Goal: Information Seeking & Learning: Compare options

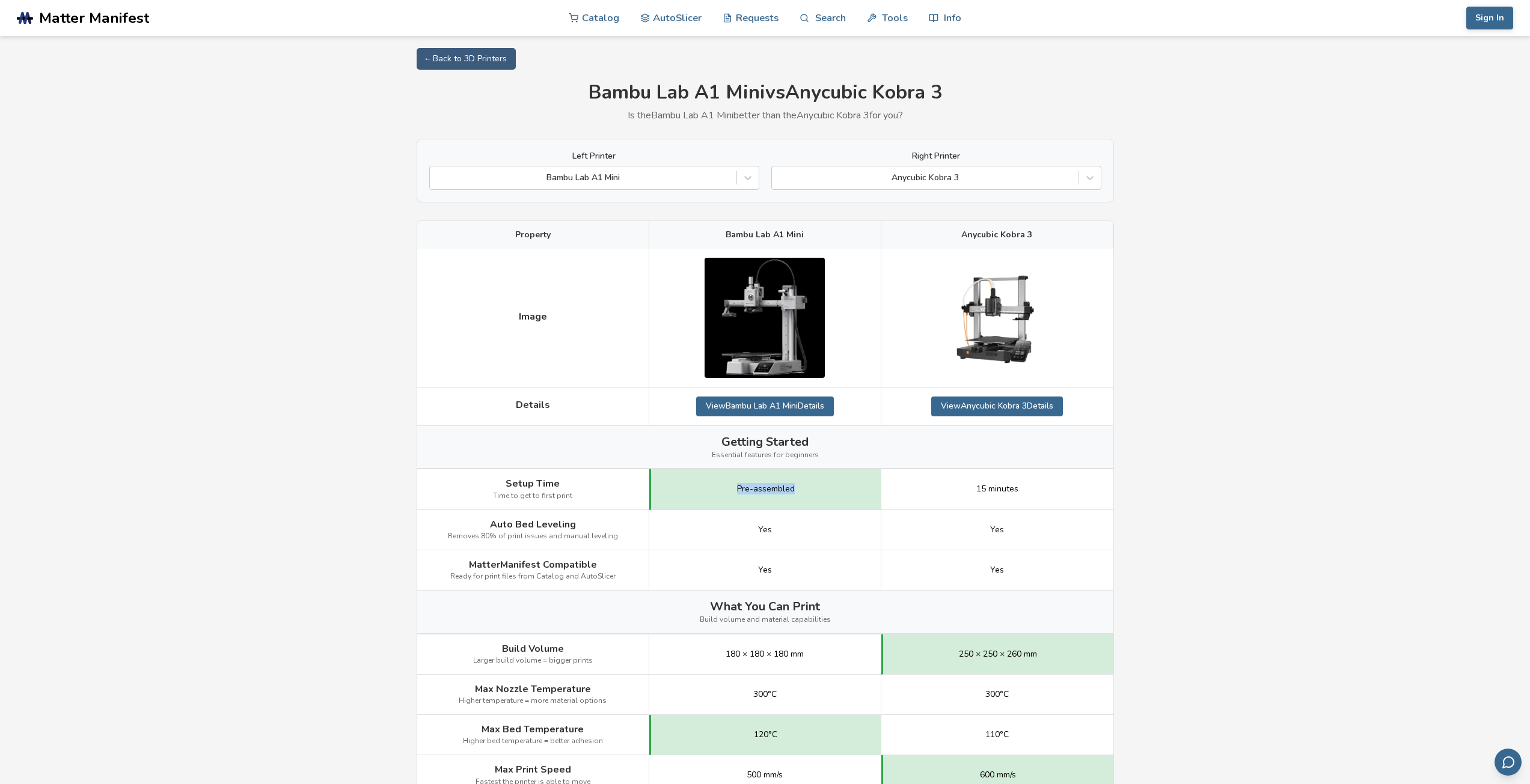
drag, startPoint x: 729, startPoint y: 489, endPoint x: 806, endPoint y: 489, distance: 77.0
click at [806, 489] on div "Pre-assembled" at bounding box center [765, 489] width 232 height 40
drag, startPoint x: 1024, startPoint y: 536, endPoint x: 847, endPoint y: 530, distance: 177.1
click at [0, 0] on div "Auto Bed Leveling Removes 80% of print issues and manual leveling Yes Yes" at bounding box center [0, 0] width 0 height 0
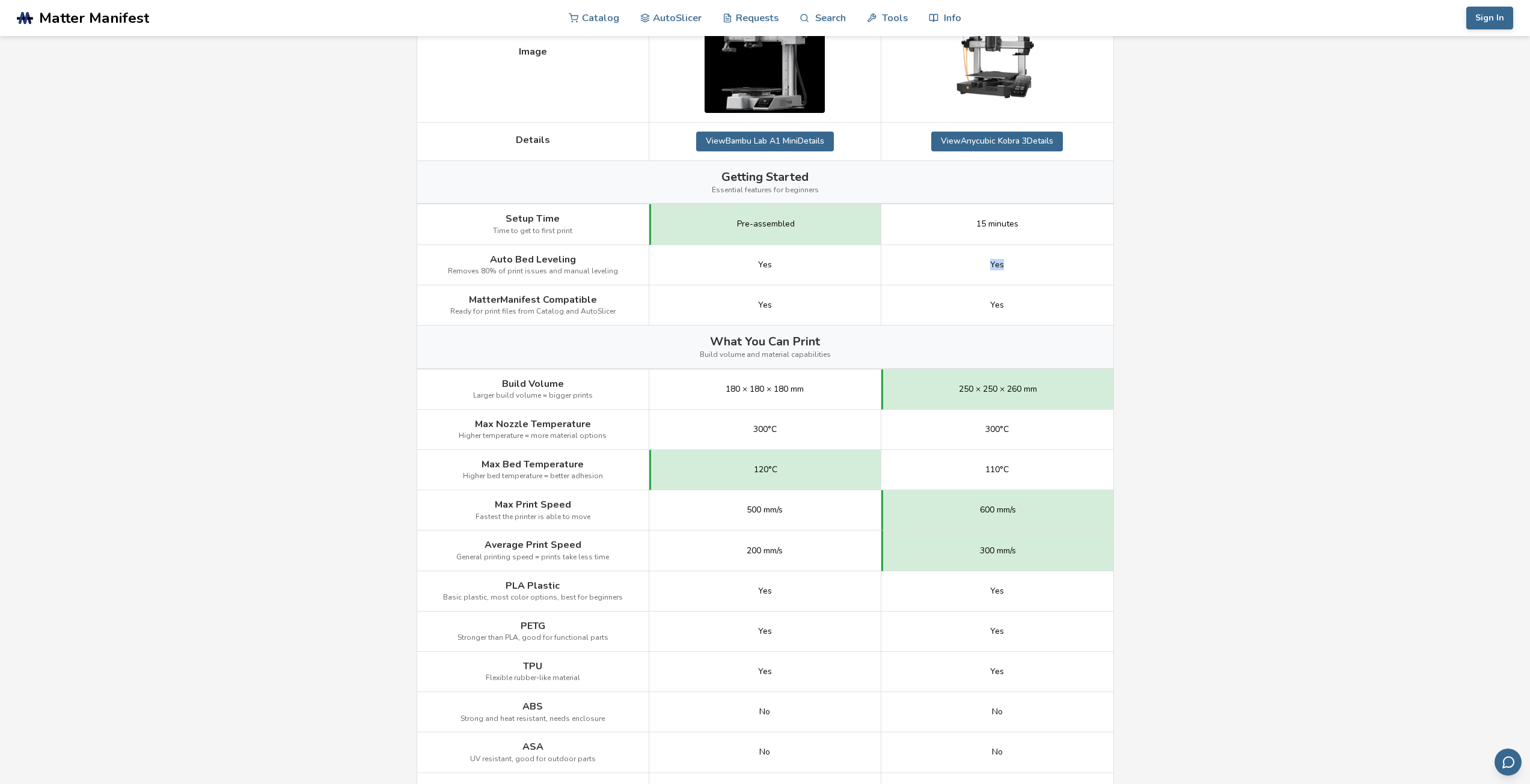
scroll to position [301, 0]
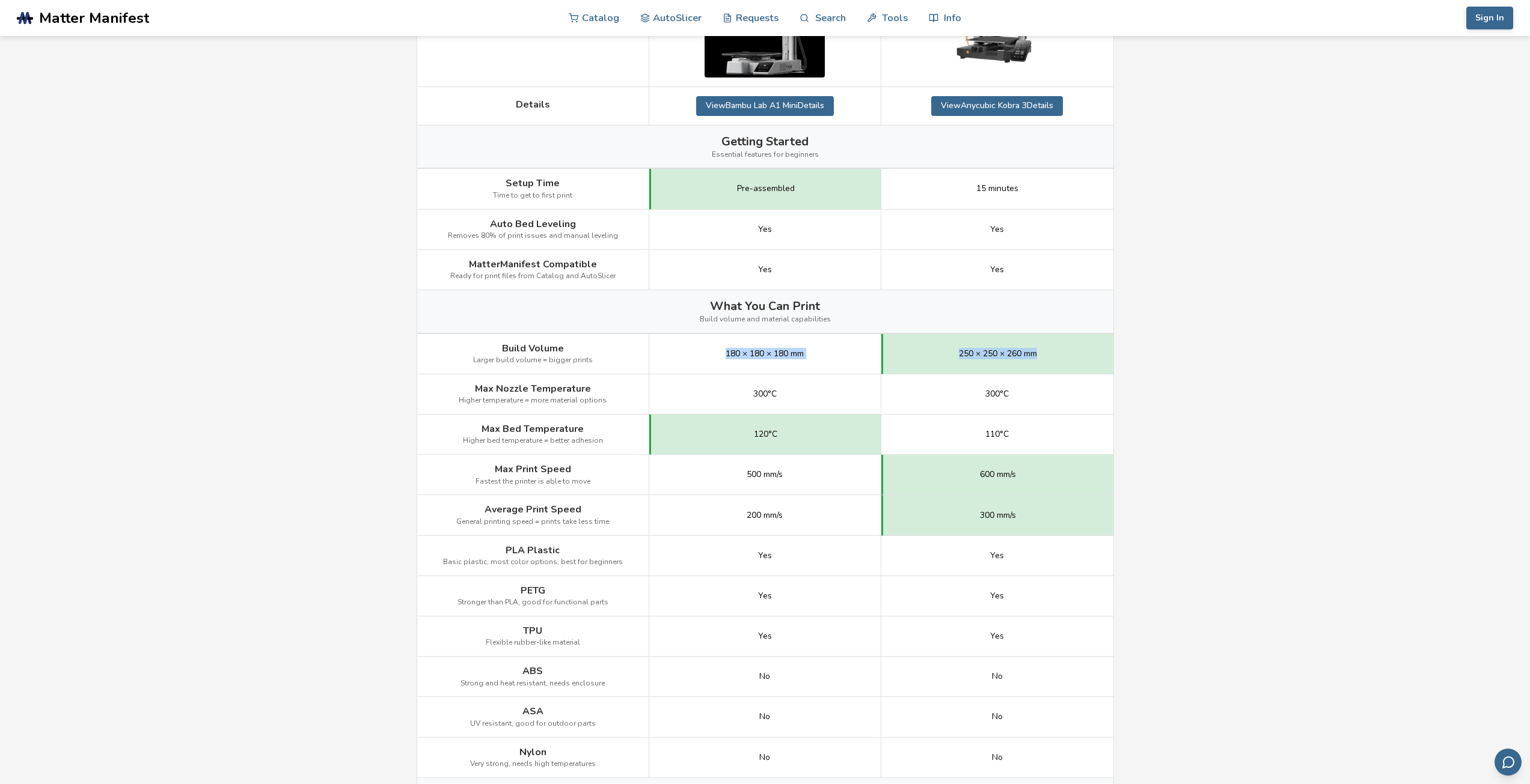
drag, startPoint x: 719, startPoint y: 356, endPoint x: 1041, endPoint y: 372, distance: 322.4
click at [0, 0] on div "Build Volume Larger build volume = bigger prints 180 × 180 × 180 mm 250 × 250 ×…" at bounding box center [0, 0] width 0 height 0
drag, startPoint x: 727, startPoint y: 393, endPoint x: 1016, endPoint y: 396, distance: 289.0
click at [0, 0] on div "Max Nozzle Temperature Higher temperature = more material options 300°C 300°C" at bounding box center [0, 0] width 0 height 0
drag, startPoint x: 757, startPoint y: 486, endPoint x: 1027, endPoint y: 486, distance: 270.0
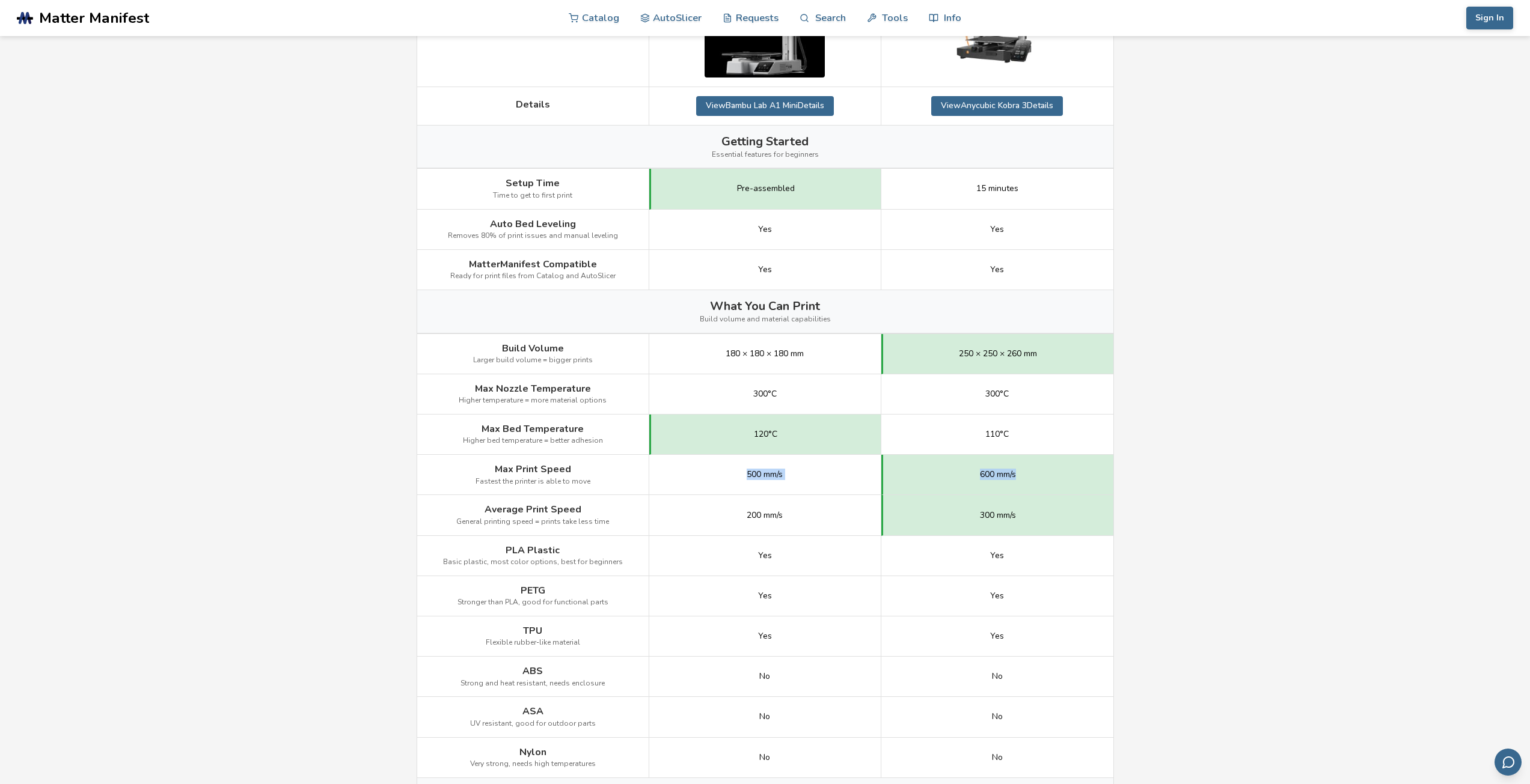
click at [0, 0] on div "Max Print Speed Fastest the printer is able to move 500 mm/s 600 mm/s" at bounding box center [0, 0] width 0 height 0
drag, startPoint x: 741, startPoint y: 512, endPoint x: 1064, endPoint y: 513, distance: 323.0
click at [0, 0] on div "Average Print Speed General printing speed = prints take less time 200 mm/s 300…" at bounding box center [0, 0] width 0 height 0
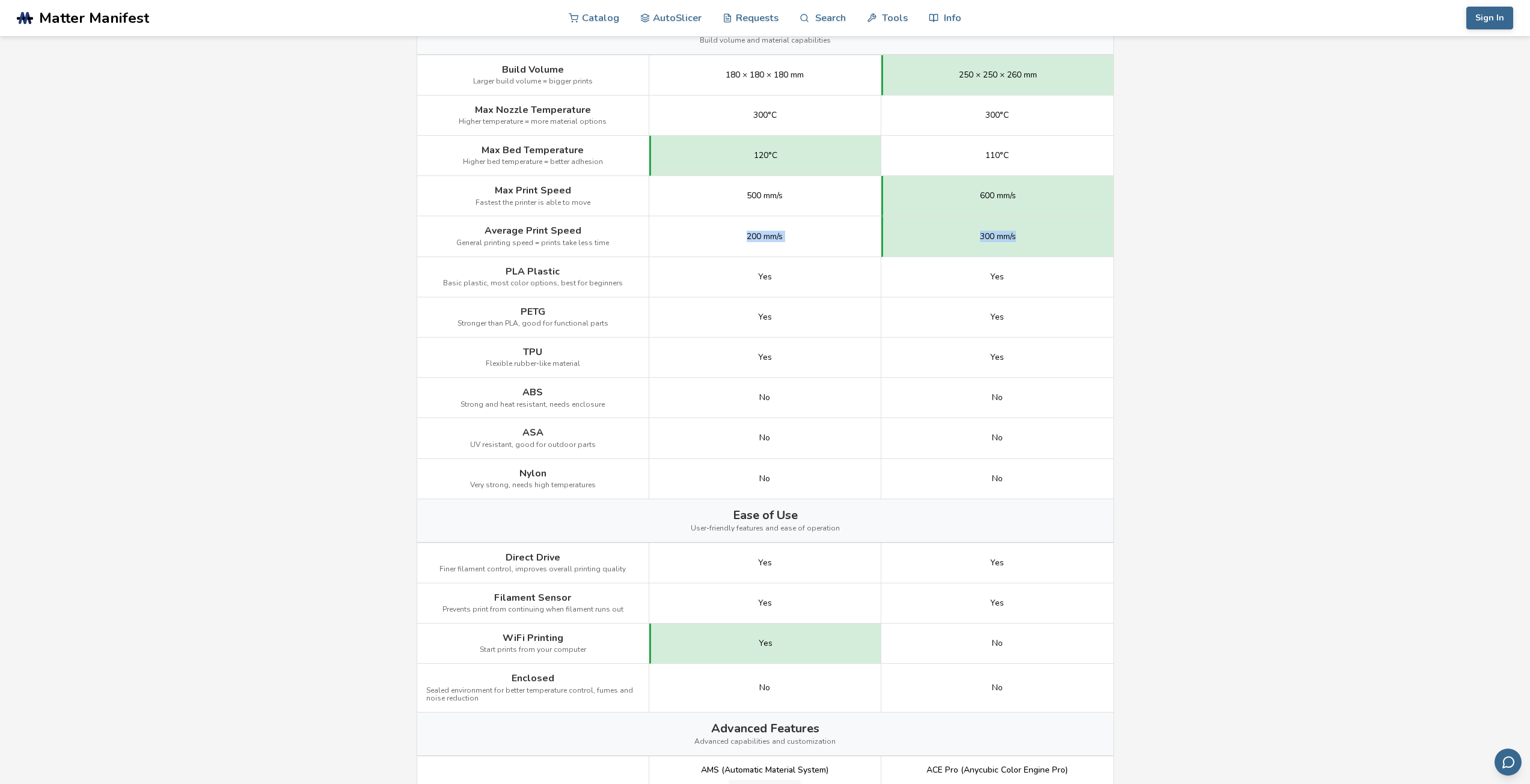
scroll to position [601, 0]
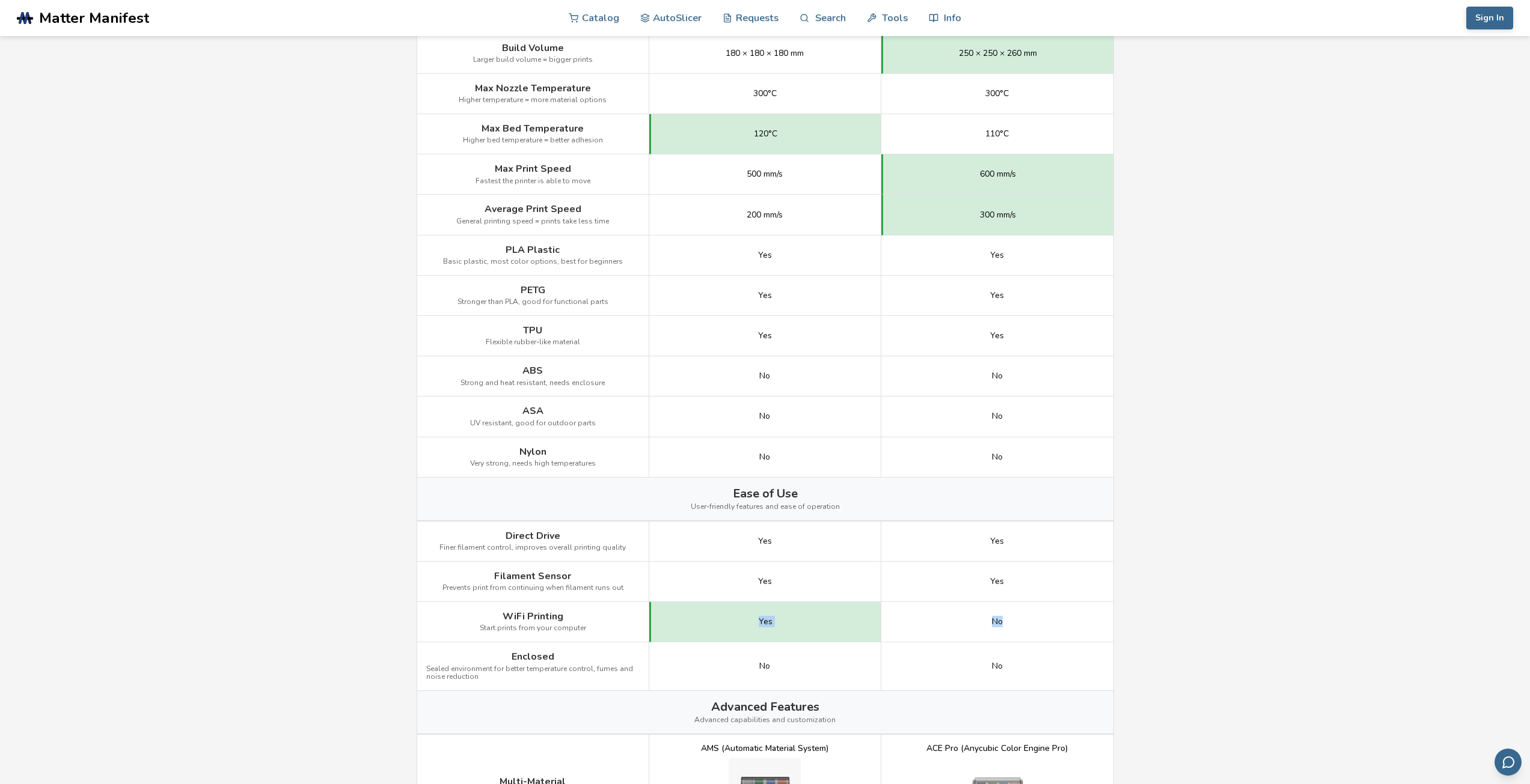
drag, startPoint x: 678, startPoint y: 625, endPoint x: 1051, endPoint y: 619, distance: 373.0
click at [0, 0] on div "WiFi Printing Start prints from your computer Yes No" at bounding box center [0, 0] width 0 height 0
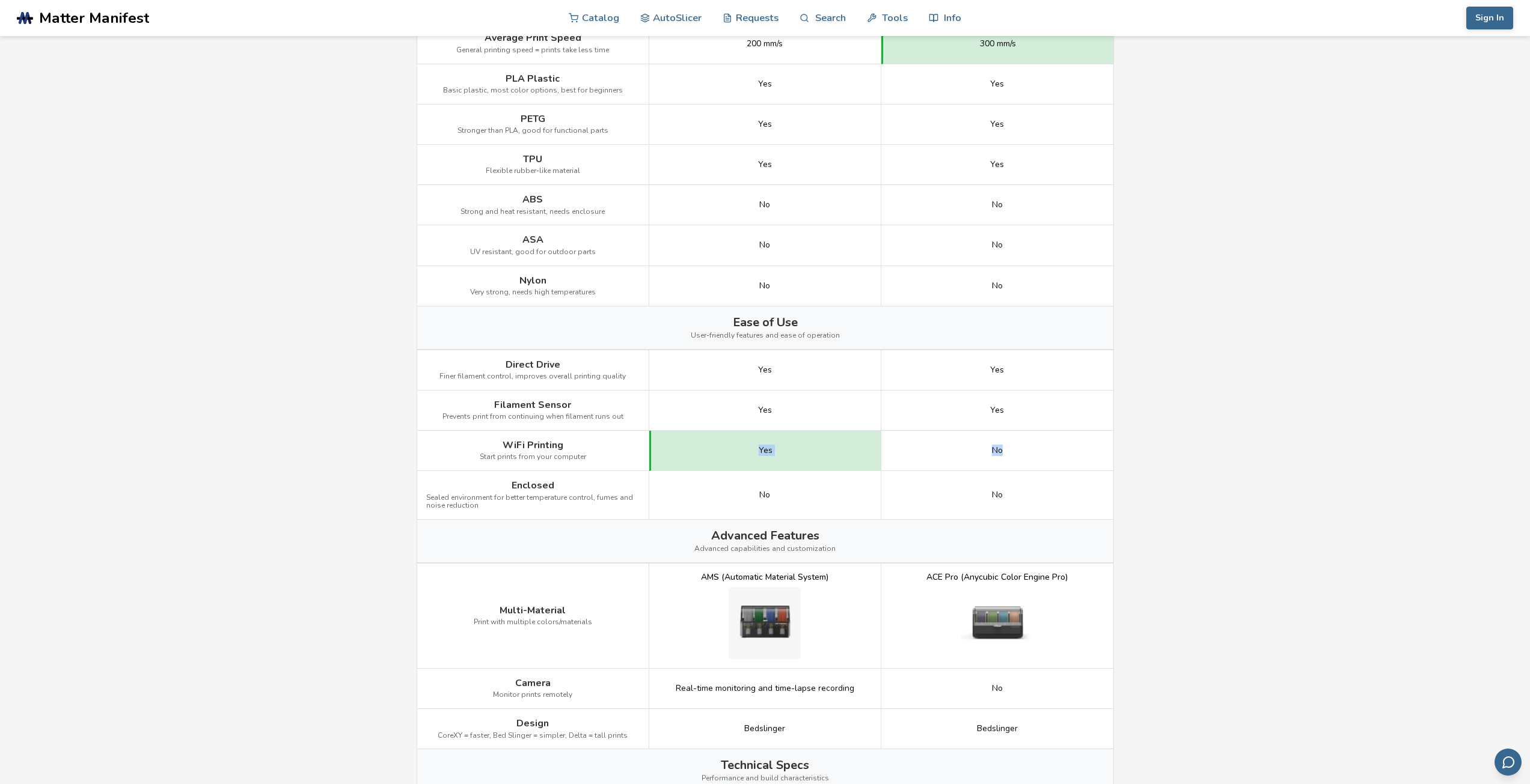
scroll to position [841, 0]
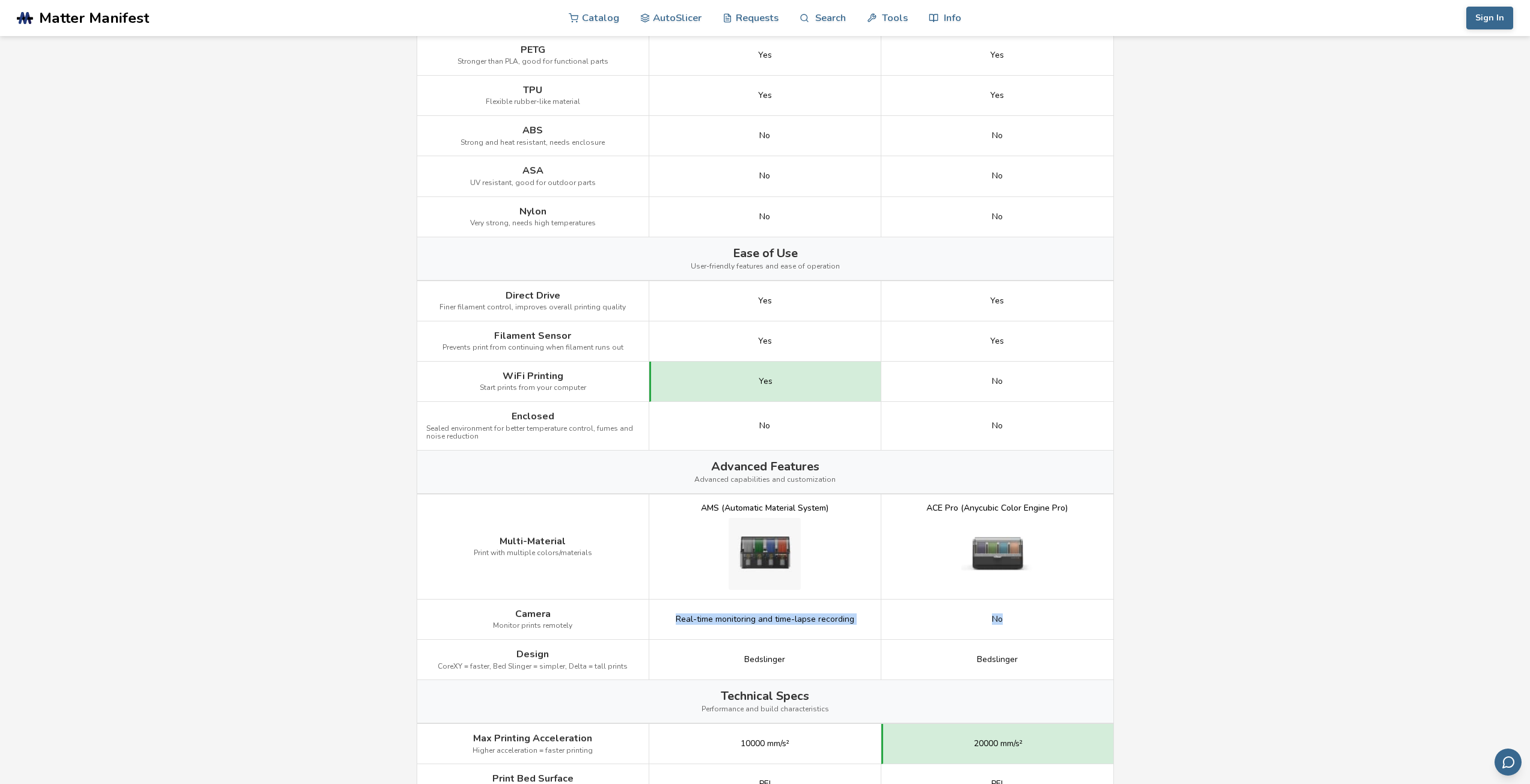
drag, startPoint x: 672, startPoint y: 618, endPoint x: 1011, endPoint y: 622, distance: 339.0
click at [0, 0] on div "Camera Monitor prints remotely Real-time monitoring and time-lapse recording No" at bounding box center [0, 0] width 0 height 0
drag, startPoint x: 736, startPoint y: 655, endPoint x: 893, endPoint y: 654, distance: 157.0
click at [0, 0] on div "Design CoreXY = faster, Bed Slinger = simpler, Delta = tall prints Bedslinger B…" at bounding box center [0, 0] width 0 height 0
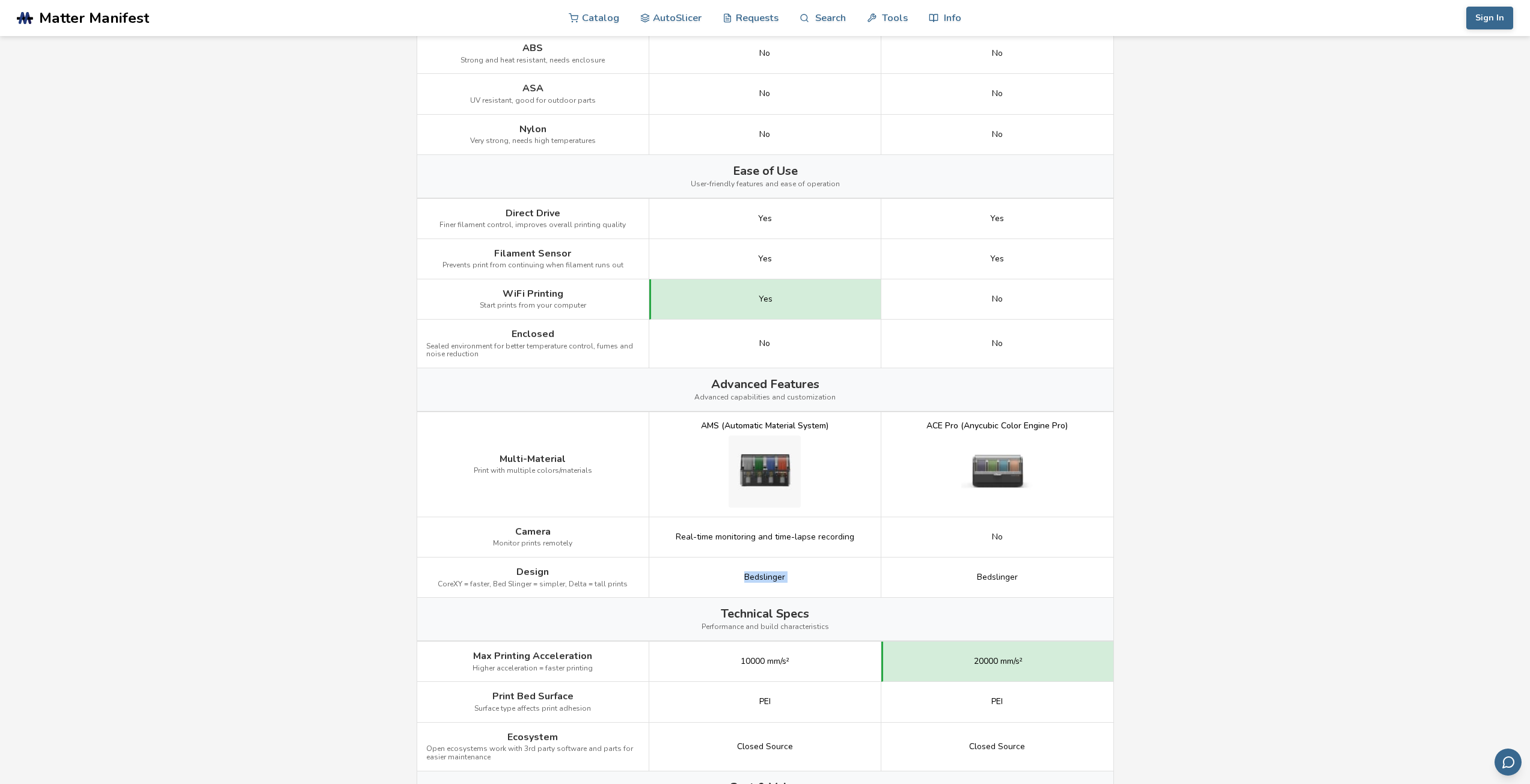
scroll to position [1082, 0]
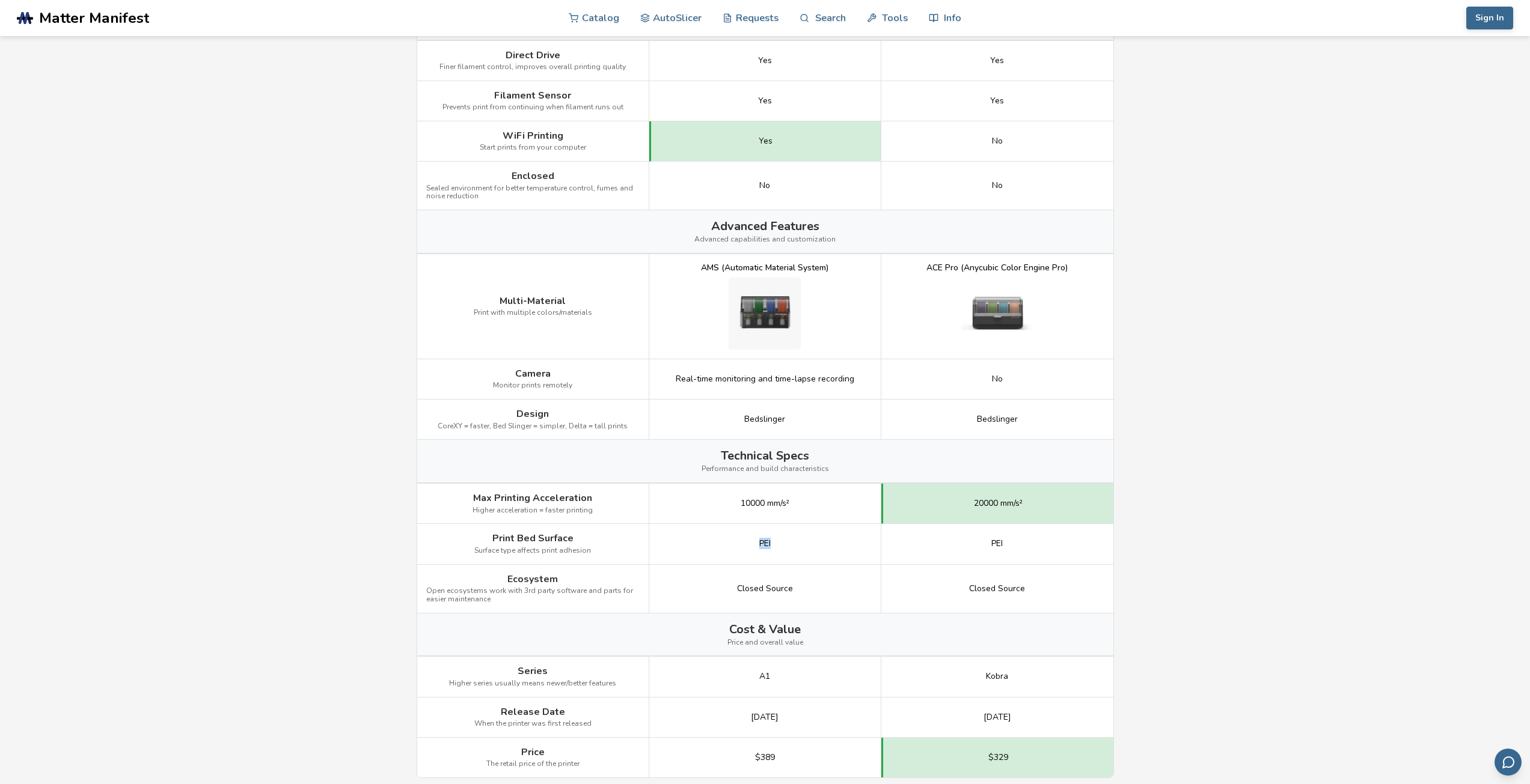
drag, startPoint x: 738, startPoint y: 532, endPoint x: 795, endPoint y: 534, distance: 57.0
click at [795, 534] on div "PEI" at bounding box center [765, 544] width 232 height 40
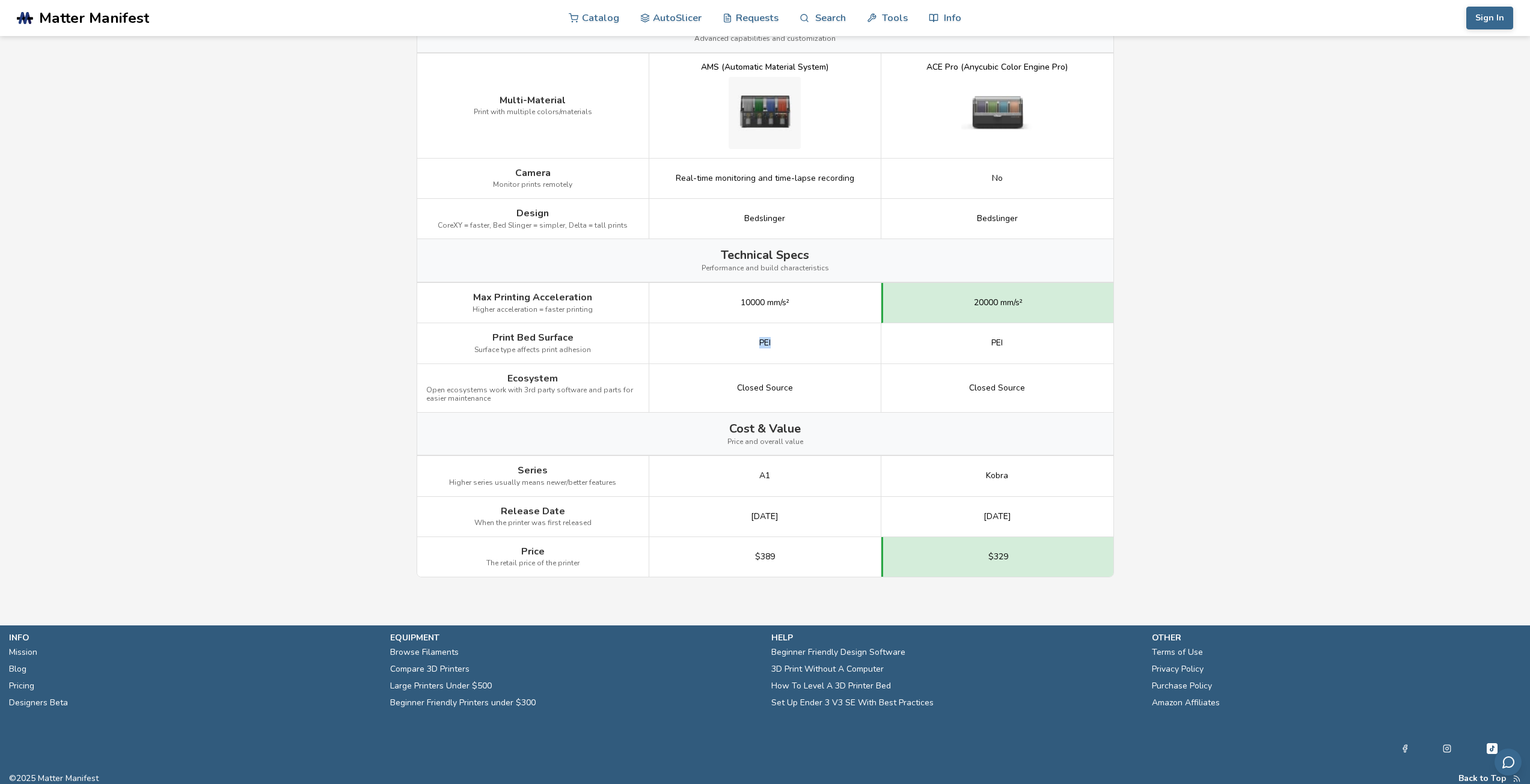
scroll to position [1288, 0]
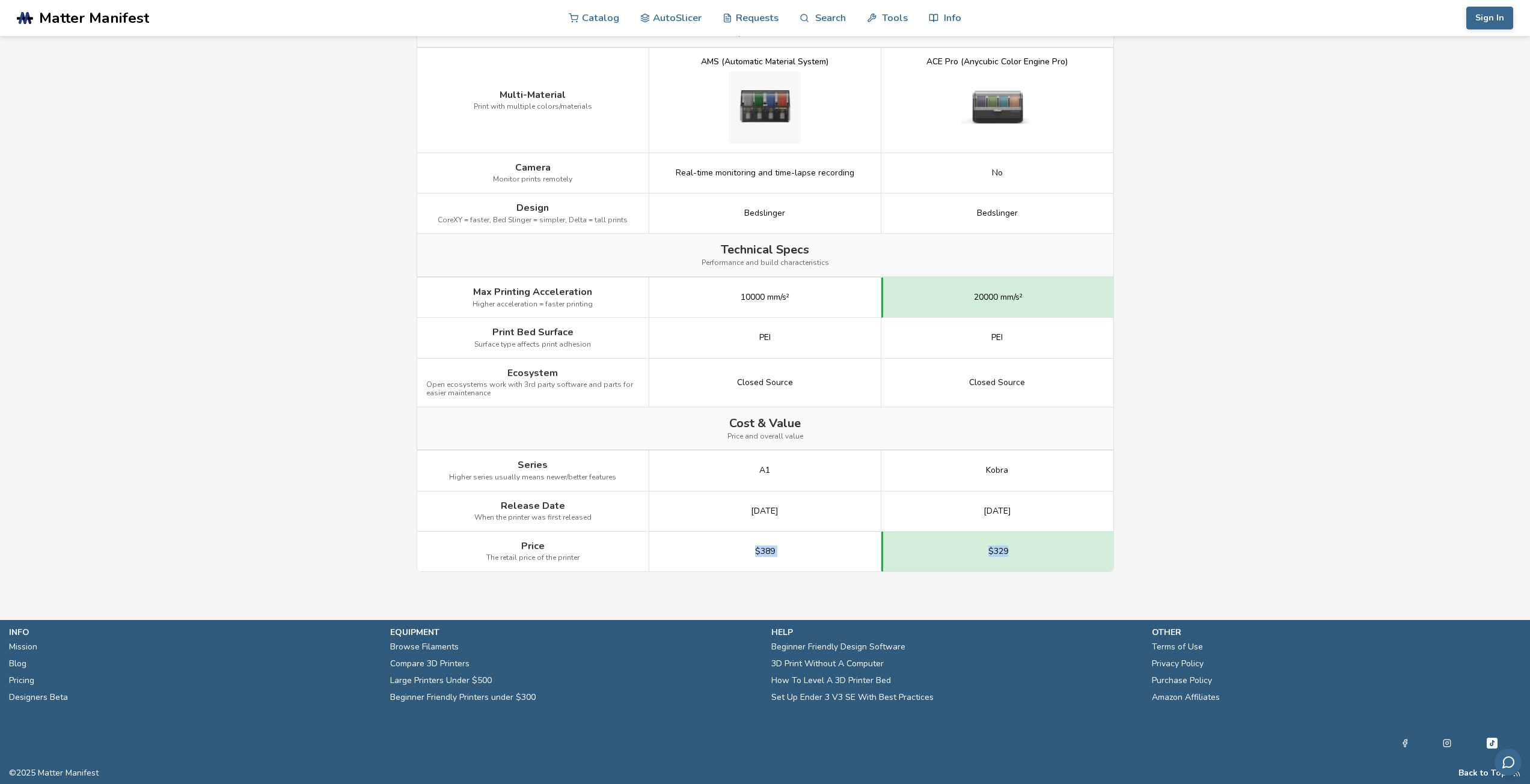
drag, startPoint x: 733, startPoint y: 554, endPoint x: 1034, endPoint y: 550, distance: 301.0
click at [0, 0] on div "Price The retail price of the printer $389 $329" at bounding box center [0, 0] width 0 height 0
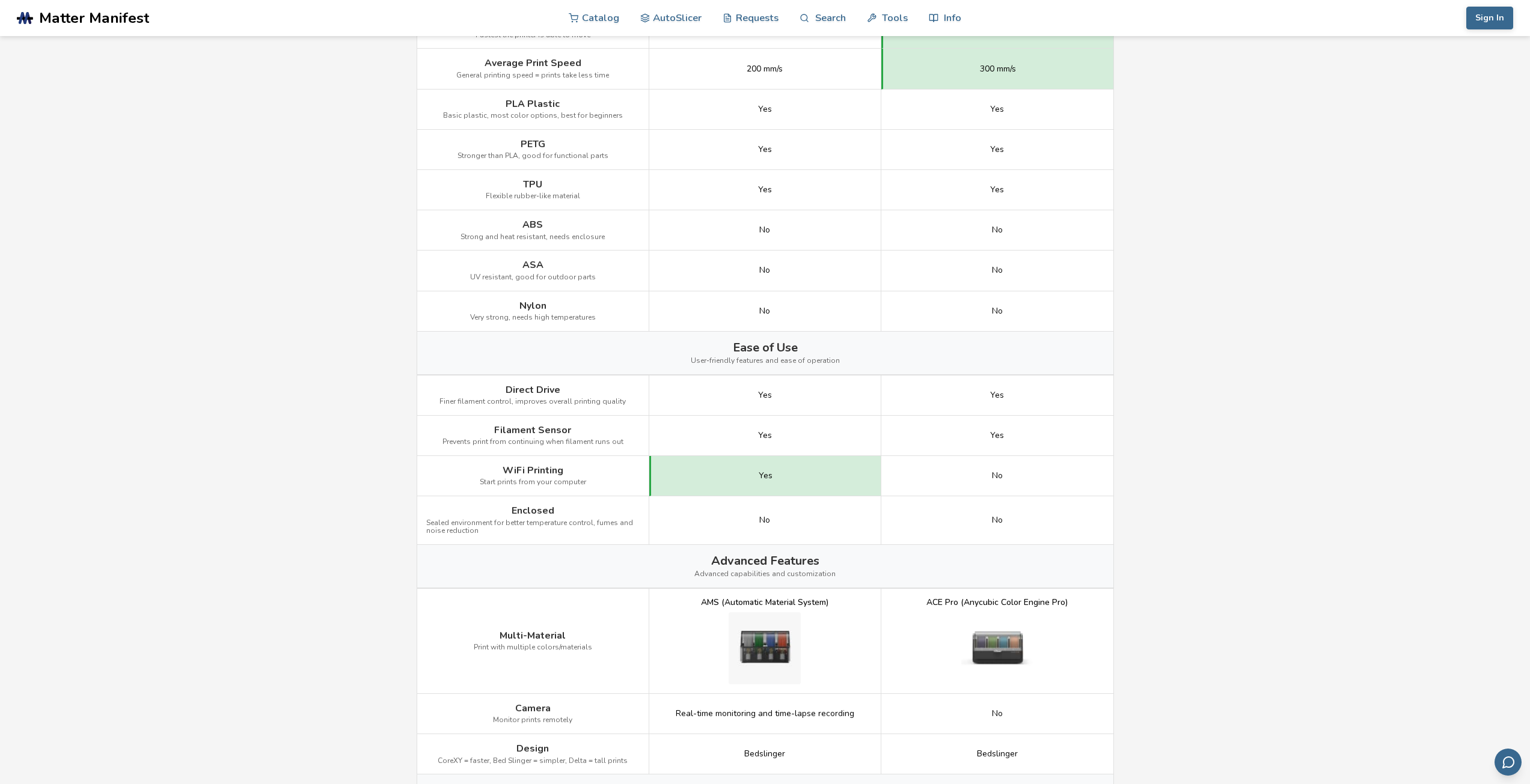
scroll to position [266, 0]
